Goal: Task Accomplishment & Management: Use online tool/utility

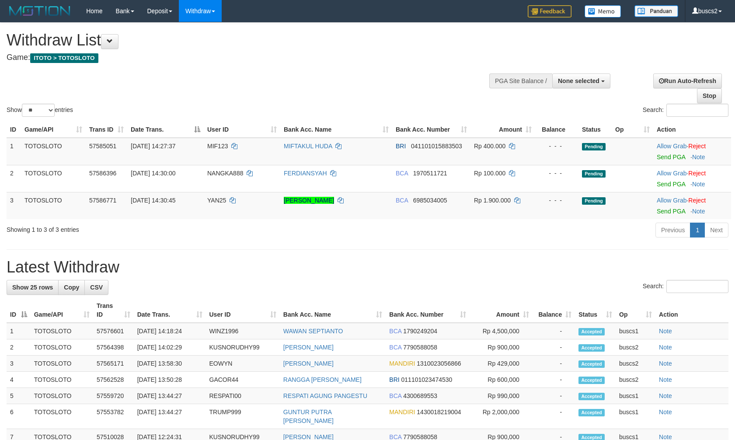
select select
select select "**"
click at [679, 154] on link "Send PGA" at bounding box center [671, 157] width 28 height 7
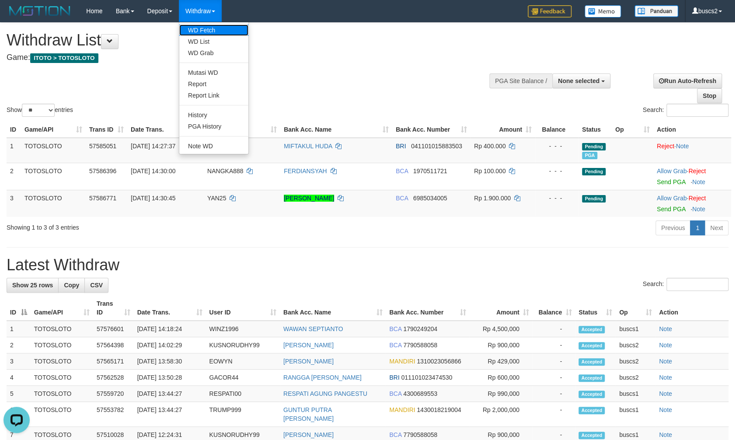
click at [198, 33] on link "WD Fetch" at bounding box center [213, 29] width 69 height 11
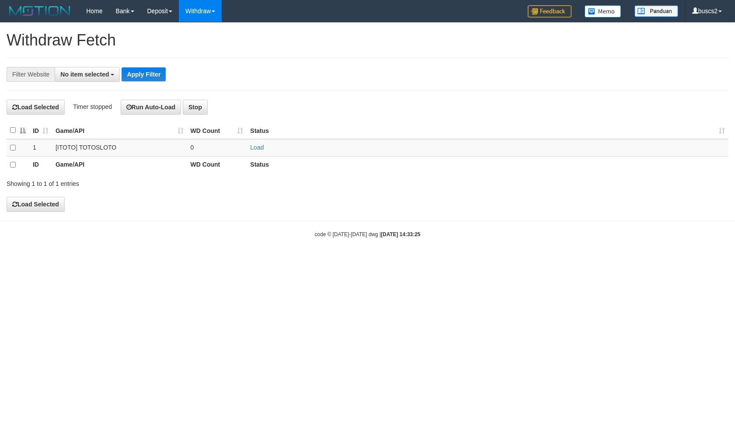
select select
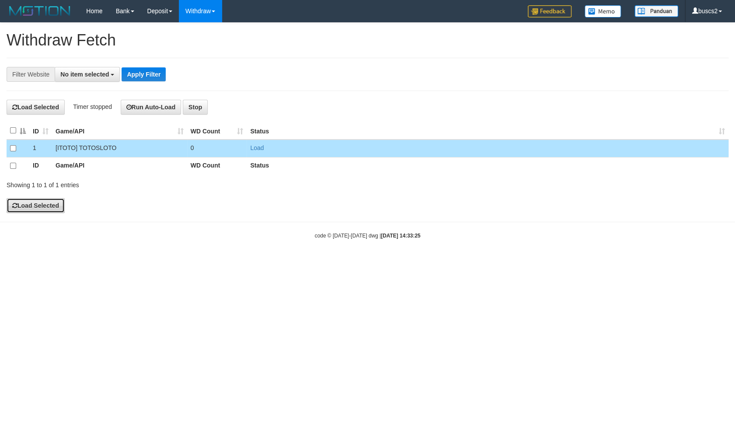
click at [35, 202] on button "Load Selected" at bounding box center [36, 205] width 58 height 15
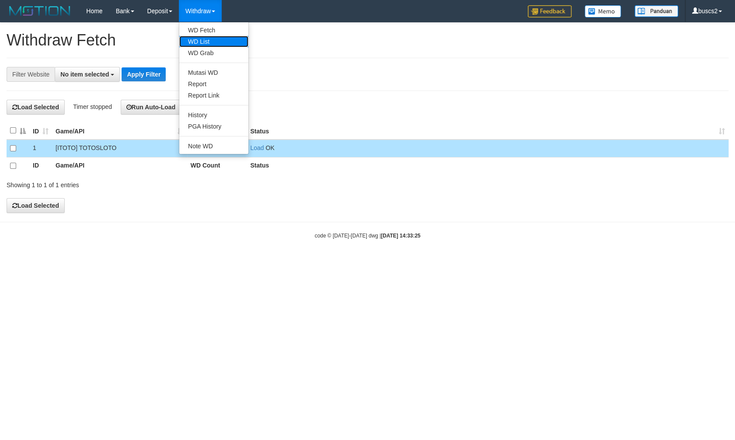
click at [207, 39] on link "WD List" at bounding box center [213, 41] width 69 height 11
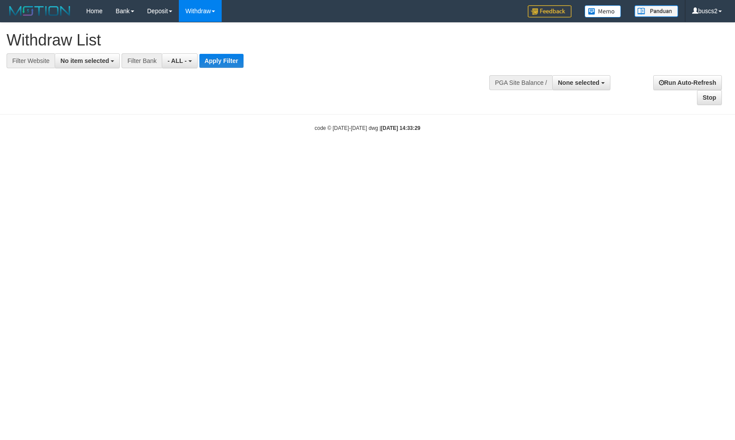
select select
click at [89, 64] on span "No item selected" at bounding box center [84, 60] width 49 height 7
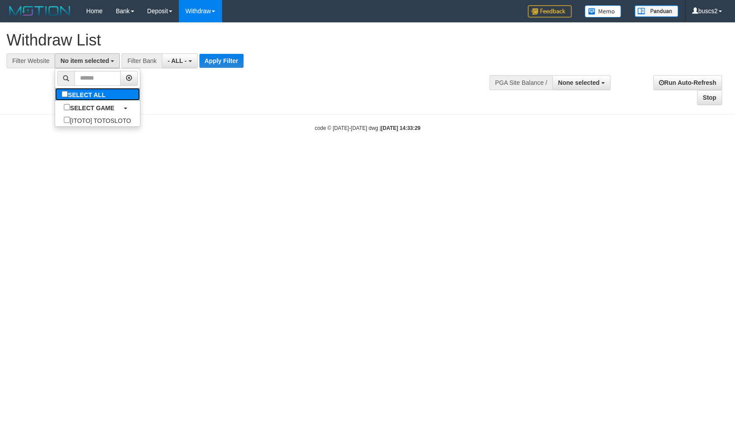
click at [59, 92] on label "SELECT ALL" at bounding box center [84, 94] width 59 height 13
select select "****"
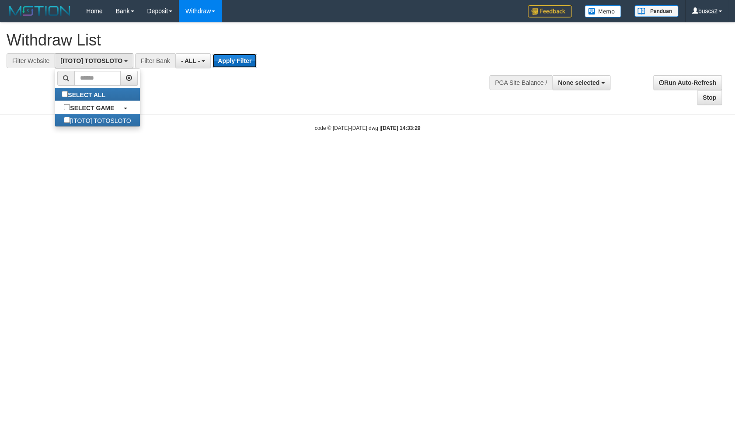
click at [234, 59] on button "Apply Filter" at bounding box center [235, 61] width 44 height 14
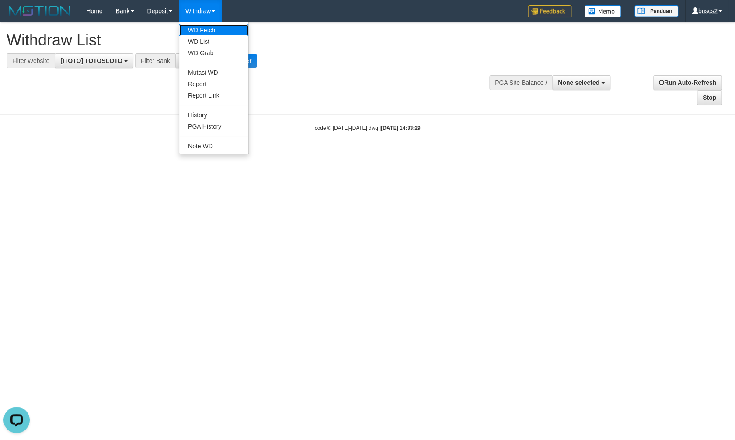
click at [203, 32] on link "WD Fetch" at bounding box center [213, 29] width 69 height 11
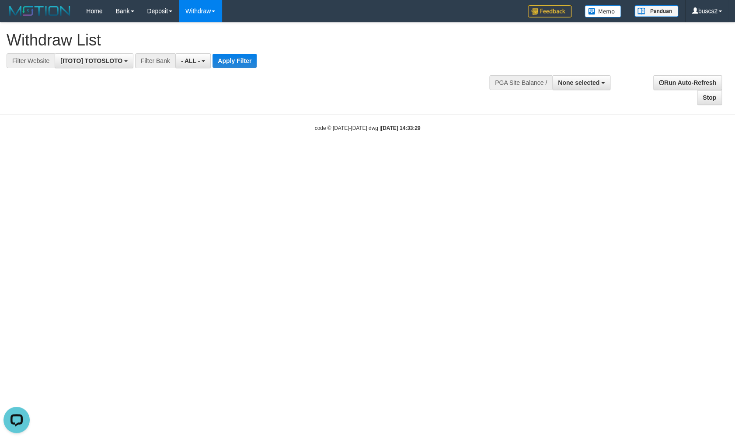
click at [226, 154] on html "Toggle navigation Home Bank Account List Load By Website Group [ITOTO] TOTOSLOT…" at bounding box center [367, 77] width 735 height 154
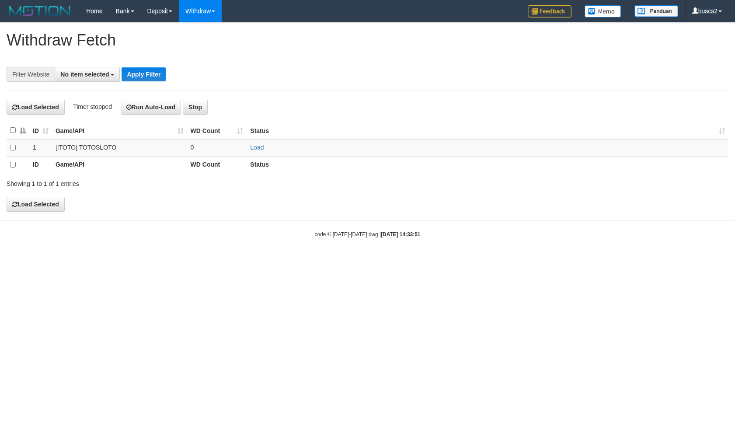
select select
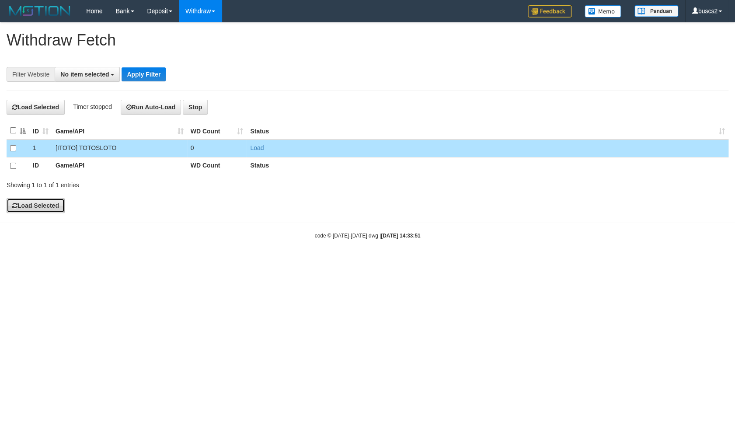
click at [31, 204] on button "Load Selected" at bounding box center [36, 205] width 58 height 15
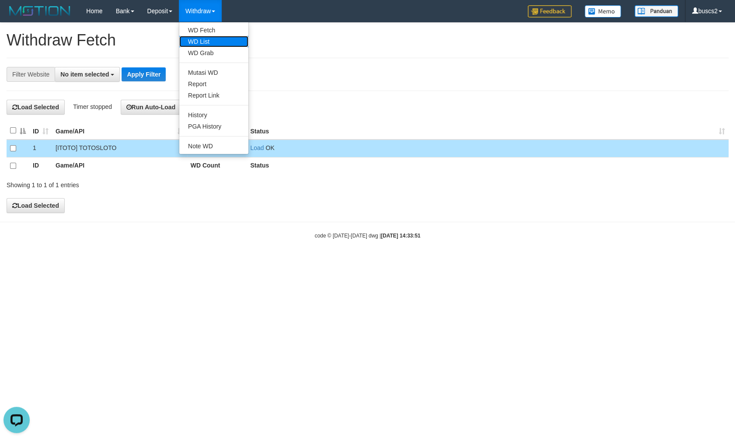
click at [205, 42] on link "WD List" at bounding box center [213, 41] width 69 height 11
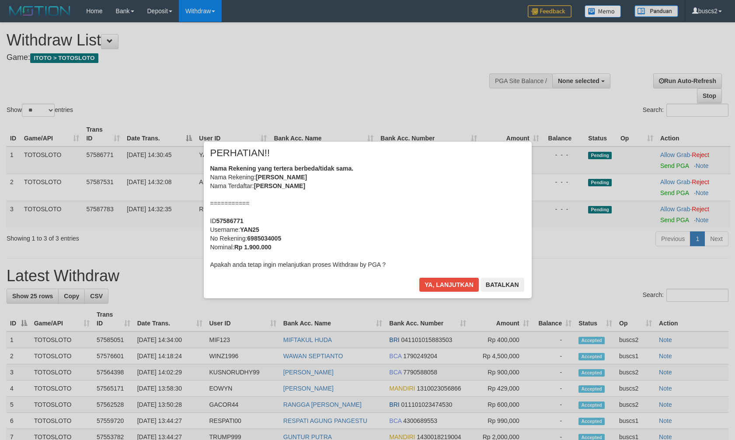
select select
select select "**"
click at [463, 284] on button "Ya, lanjutkan" at bounding box center [449, 285] width 59 height 14
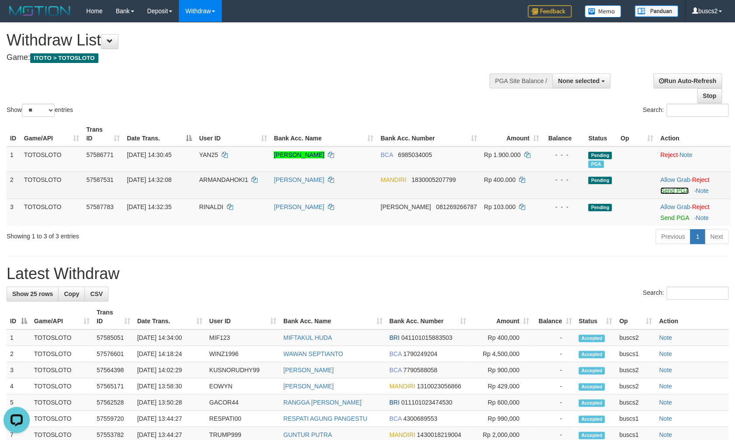
click at [667, 187] on link "Send PGA" at bounding box center [675, 190] width 28 height 7
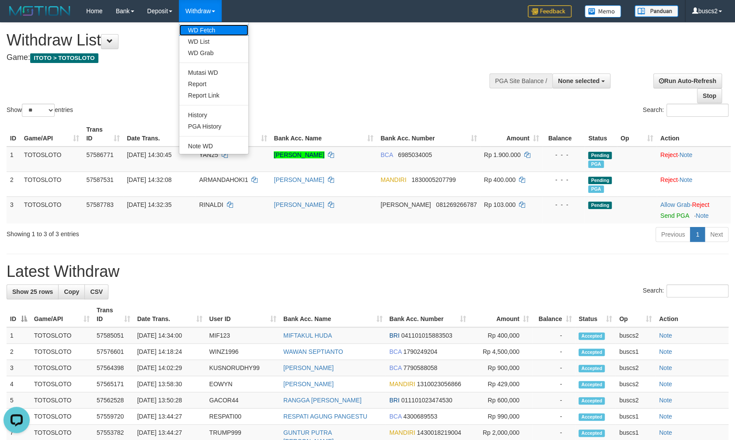
click at [205, 26] on link "WD Fetch" at bounding box center [213, 29] width 69 height 11
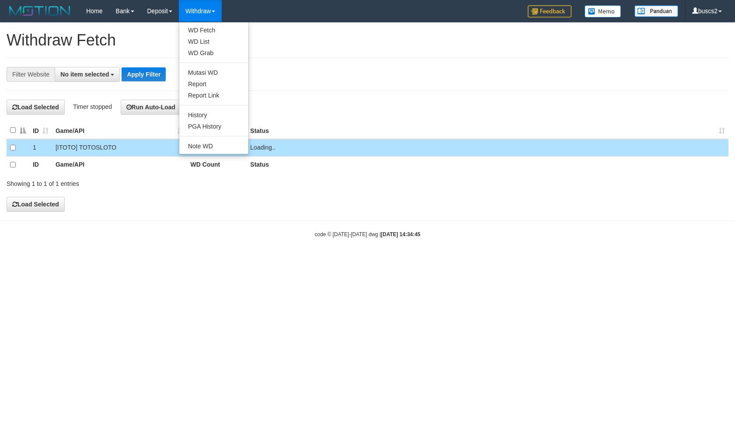
select select
click at [201, 40] on link "WD List" at bounding box center [213, 41] width 69 height 11
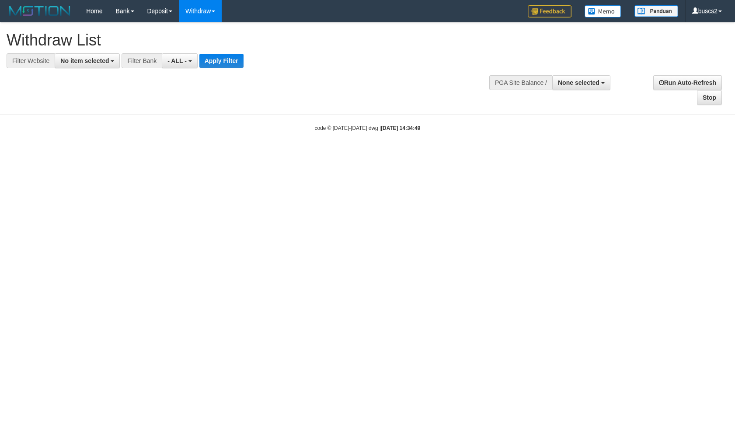
select select
click at [73, 63] on span "No item selected" at bounding box center [84, 60] width 49 height 7
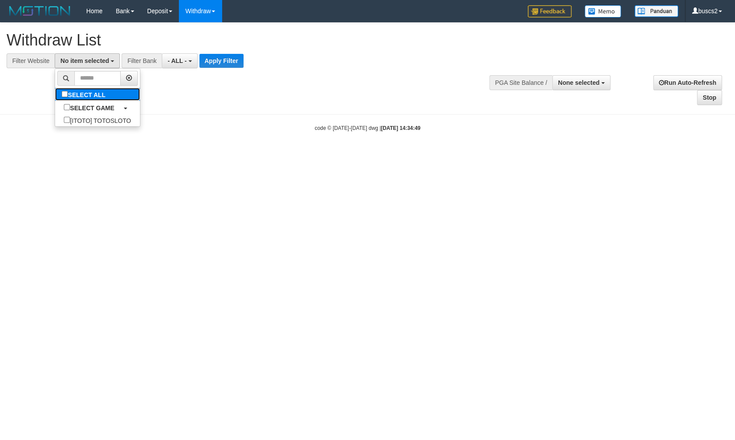
click at [64, 96] on label "SELECT ALL" at bounding box center [84, 94] width 59 height 13
select select "****"
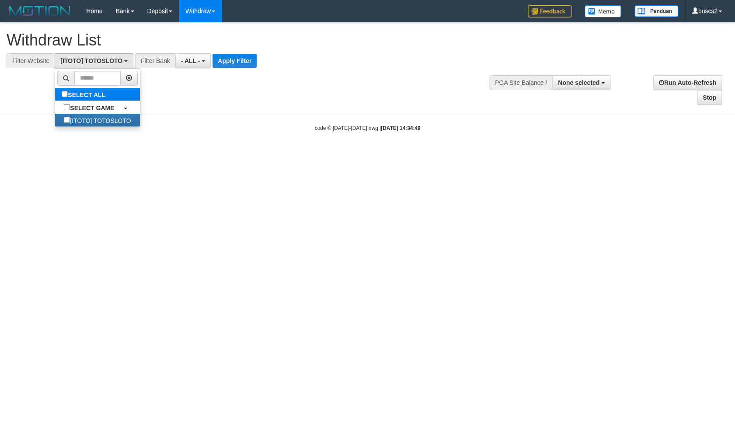
scroll to position [7, 0]
click at [245, 60] on button "Apply Filter" at bounding box center [235, 61] width 44 height 14
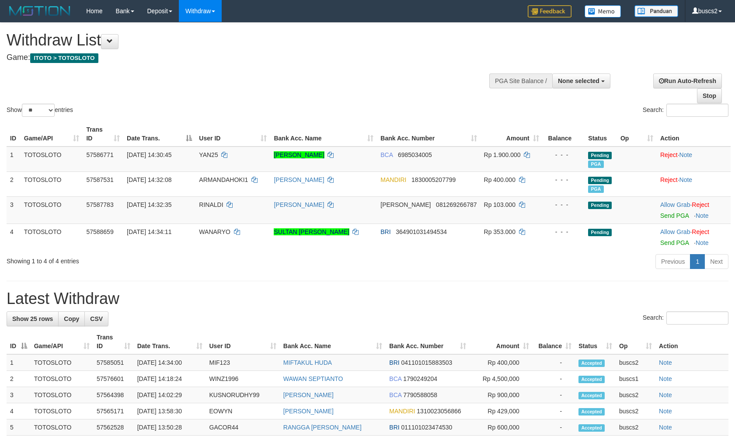
select select
select select "**"
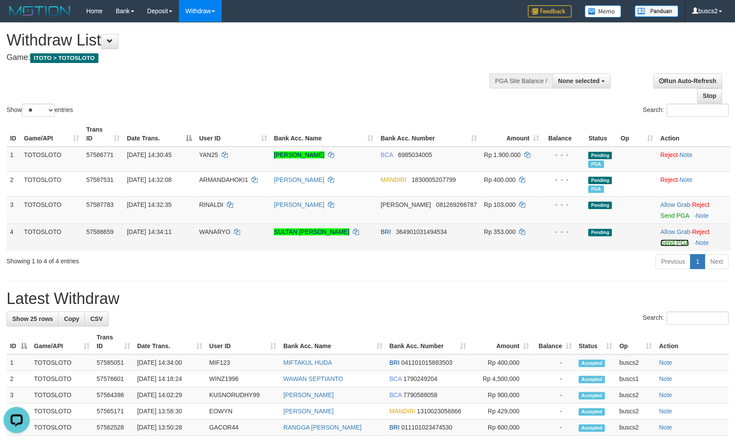
click at [667, 239] on link "Send PGA" at bounding box center [675, 242] width 28 height 7
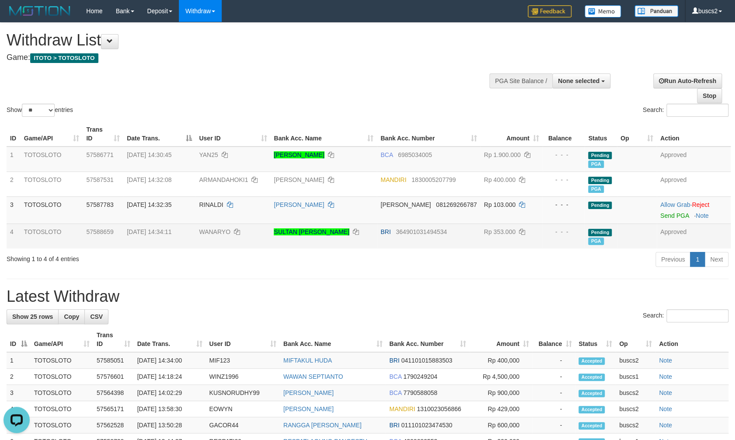
click at [248, 84] on div "Show ** ** ** *** entries Search:" at bounding box center [367, 71] width 735 height 96
